Goal: Task Accomplishment & Management: Manage account settings

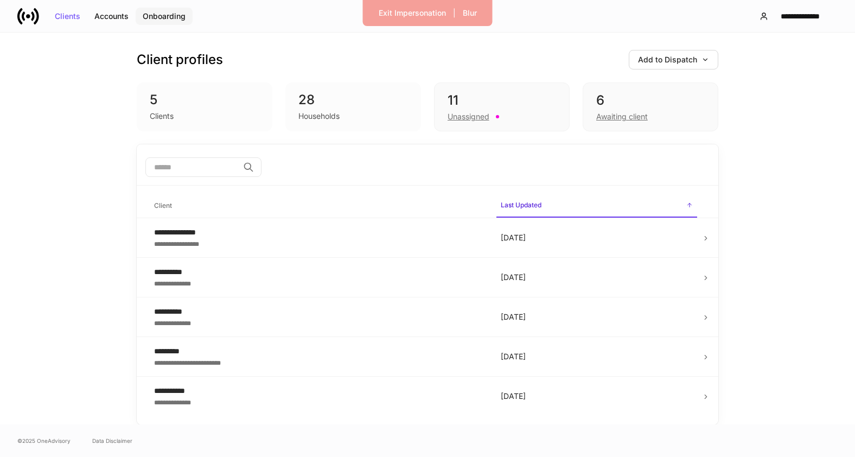
click at [174, 18] on div "Onboarding" at bounding box center [164, 16] width 43 height 8
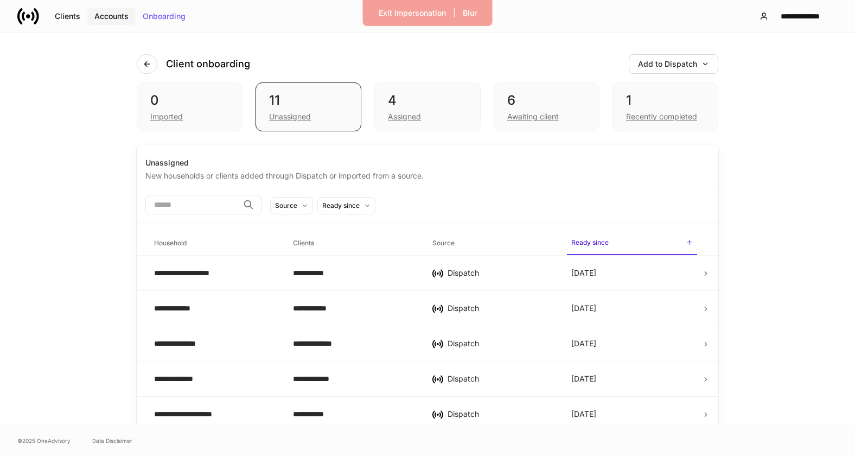
click at [111, 19] on div "Accounts" at bounding box center [111, 16] width 34 height 8
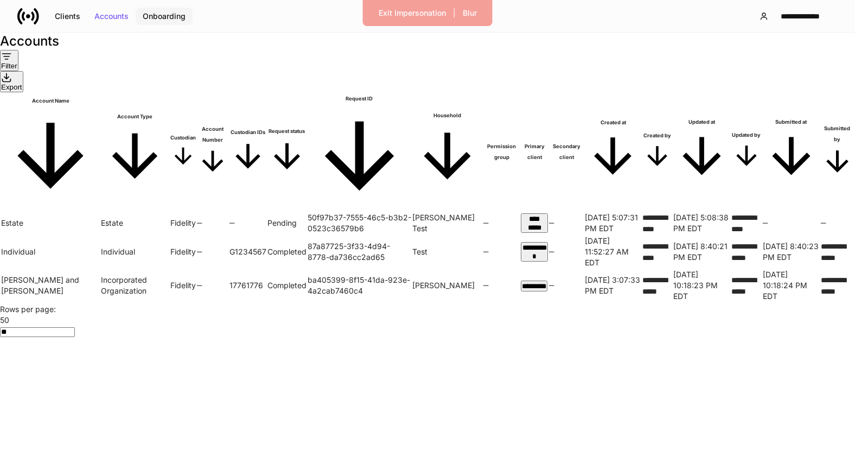
click at [156, 18] on div "Onboarding" at bounding box center [164, 16] width 43 height 8
click at [824, 13] on div "**********" at bounding box center [801, 16] width 56 height 8
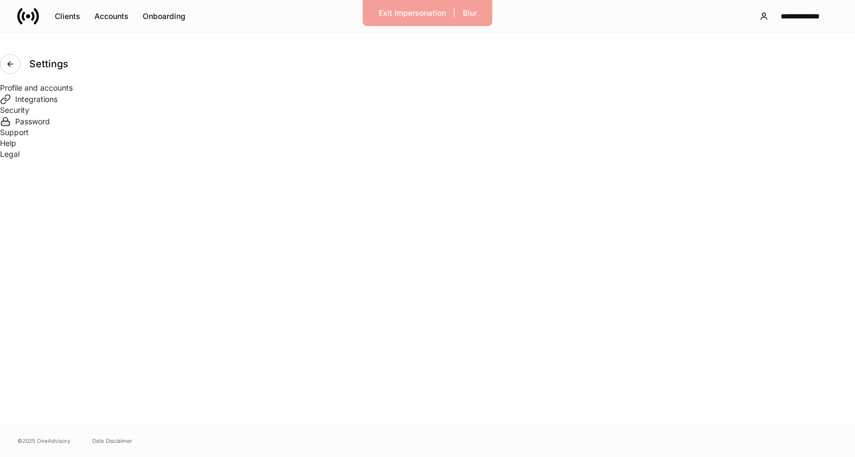
click at [408, 105] on div "Integrations" at bounding box center [427, 98] width 855 height 11
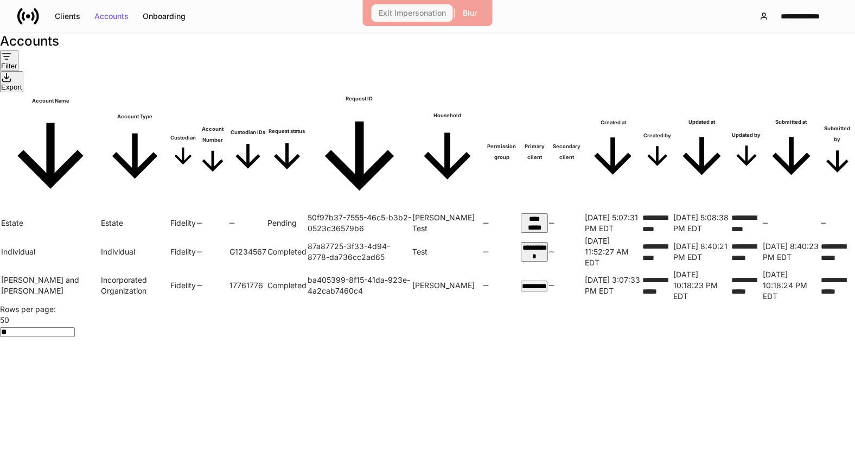
click at [423, 14] on div "Exit Impersonation" at bounding box center [412, 13] width 67 height 8
